Goal: Navigation & Orientation: Go to known website

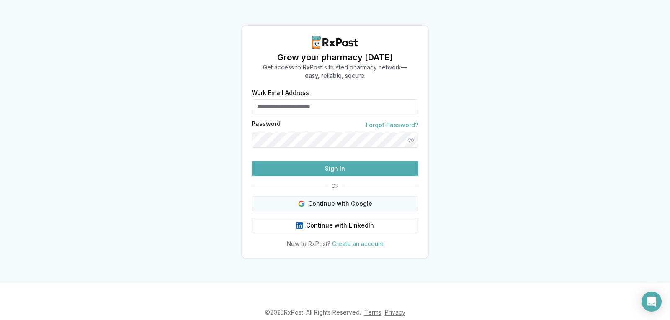
type input "**********"
click at [314, 211] on button "Continue with Google" at bounding box center [335, 203] width 167 height 15
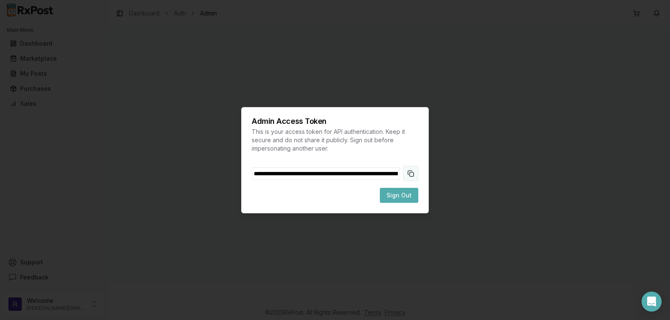
click at [409, 173] on button "Copy token to clipboard" at bounding box center [410, 173] width 15 height 15
click at [400, 193] on span "Sign Out" at bounding box center [398, 195] width 25 height 8
